Goal: Task Accomplishment & Management: Use online tool/utility

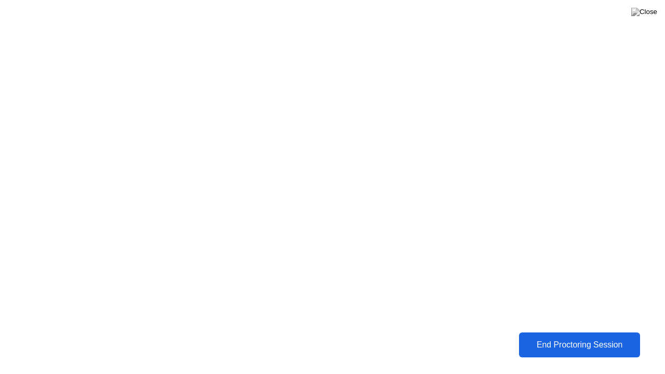
click at [551, 336] on button "End Proctoring Session" at bounding box center [579, 344] width 122 height 25
